Goal: Navigation & Orientation: Go to known website

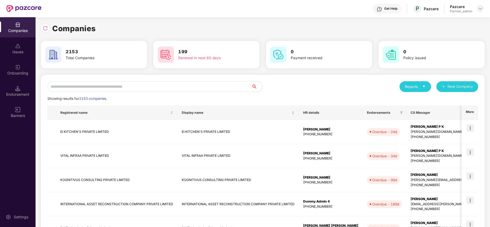
click at [482, 9] on img at bounding box center [481, 8] width 4 height 4
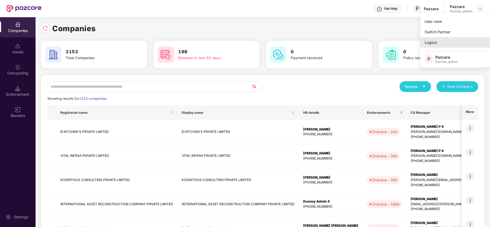
click at [448, 39] on div "Logout" at bounding box center [456, 42] width 70 height 11
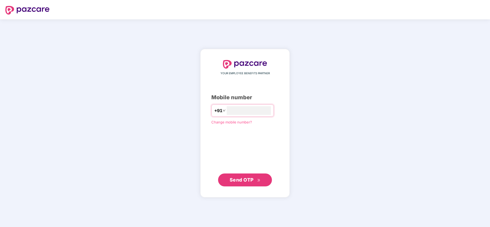
type input "**********"
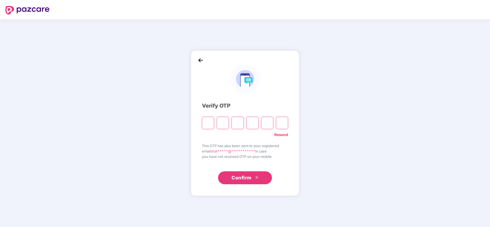
type input "*"
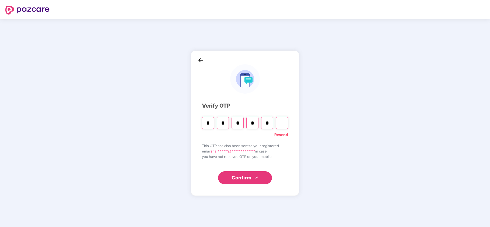
type input "*"
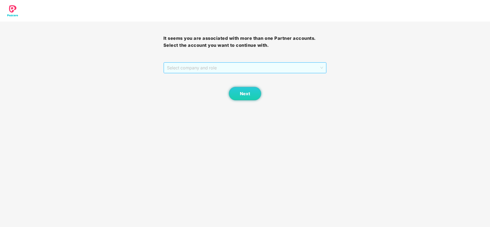
click at [185, 67] on span "Select company and role" at bounding box center [245, 68] width 157 height 10
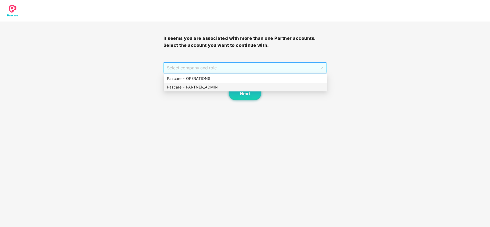
click at [186, 88] on div "Pazcare - PARTNER_ADMIN" at bounding box center [245, 87] width 157 height 6
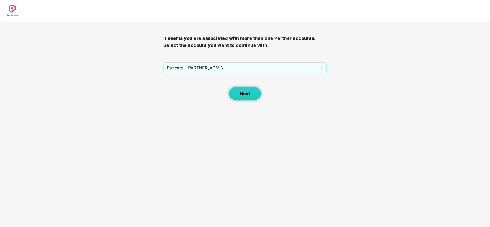
click at [233, 93] on button "Next" at bounding box center [245, 93] width 32 height 13
